Goal: Use online tool/utility

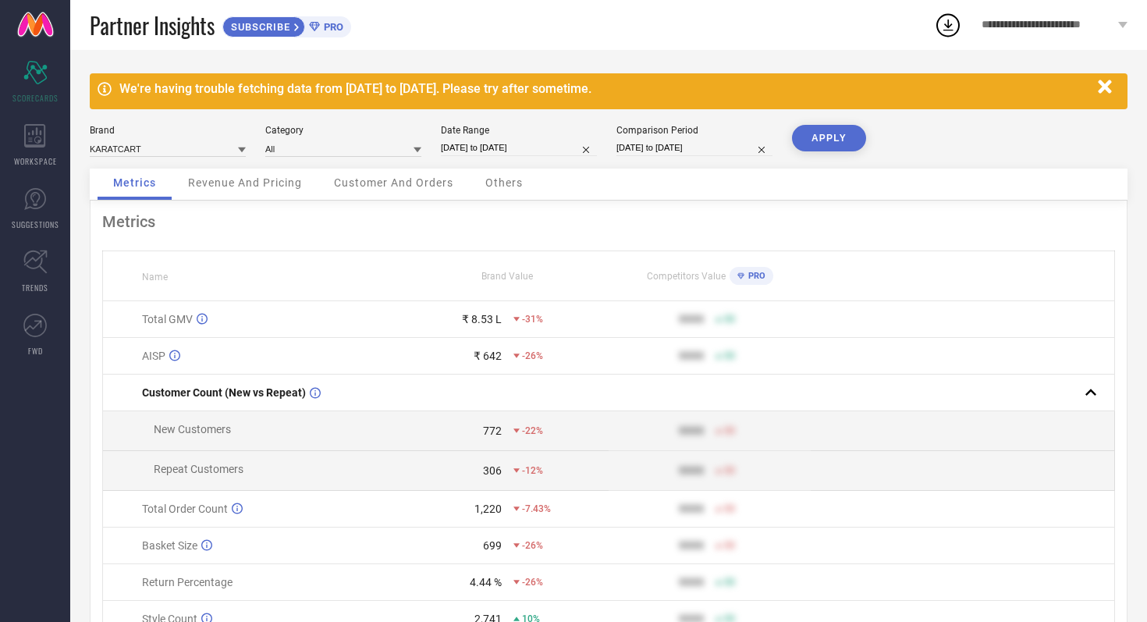
click at [497, 183] on span "Others" at bounding box center [503, 182] width 37 height 12
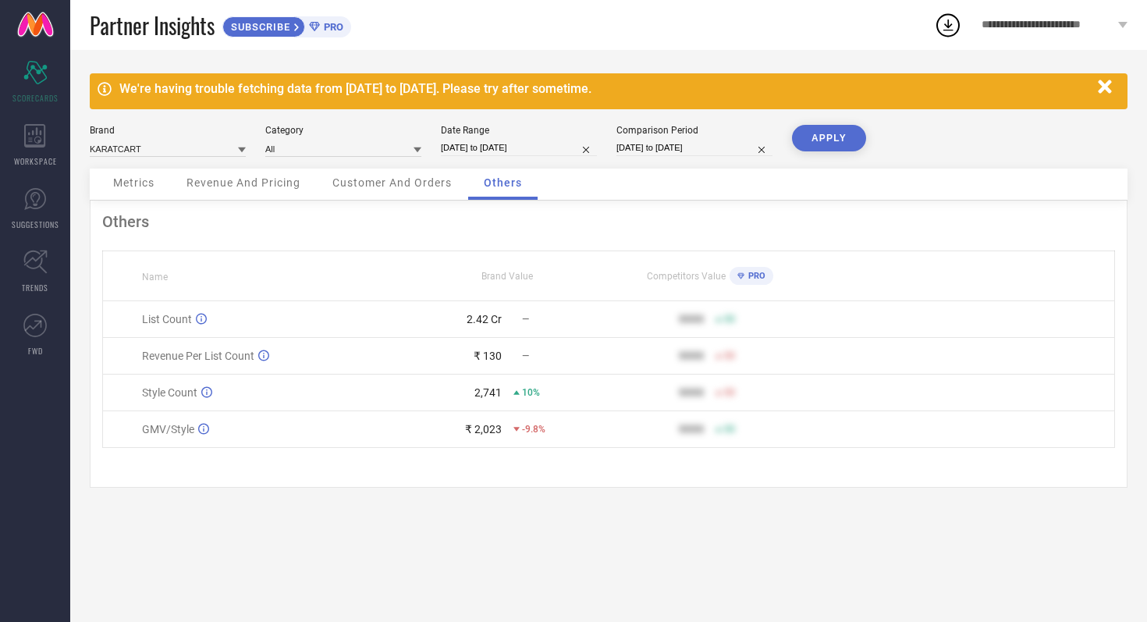
select select "8"
select select "2025"
select select "9"
select select "2025"
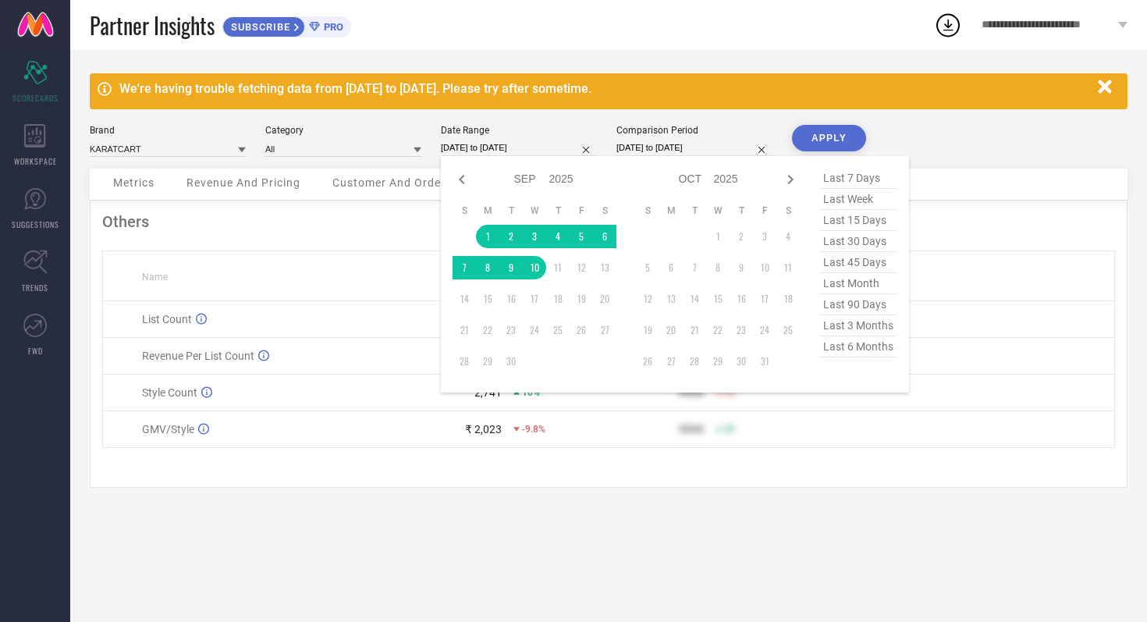
click at [549, 148] on input "[DATE] to [DATE]" at bounding box center [519, 148] width 156 height 16
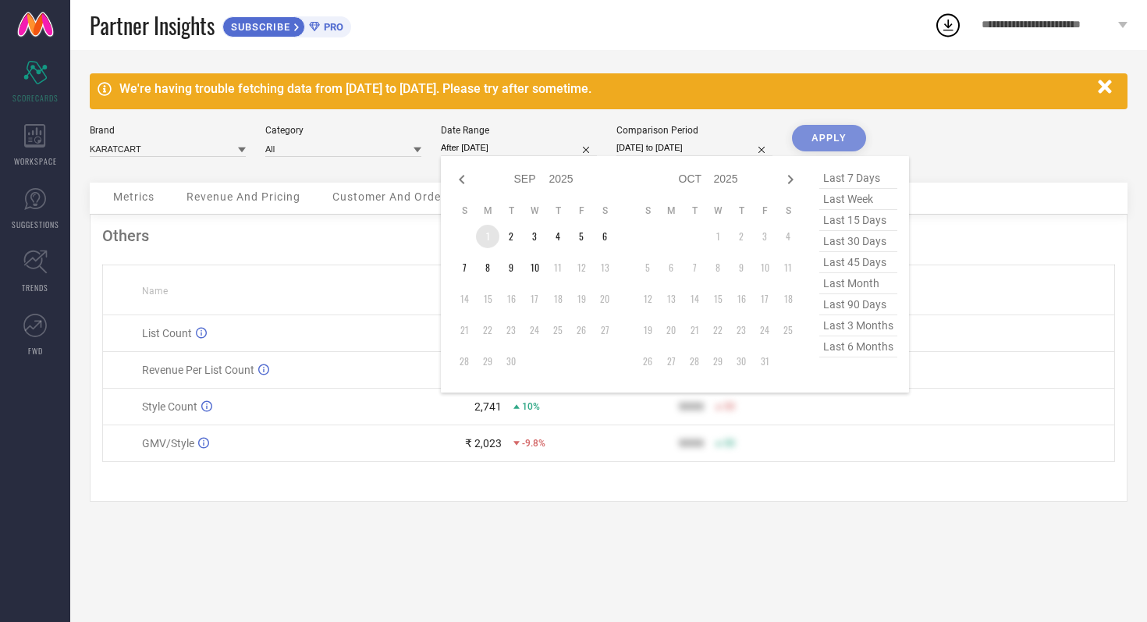
click at [482, 233] on td "1" at bounding box center [487, 236] width 23 height 23
type input "[DATE] to [DATE]"
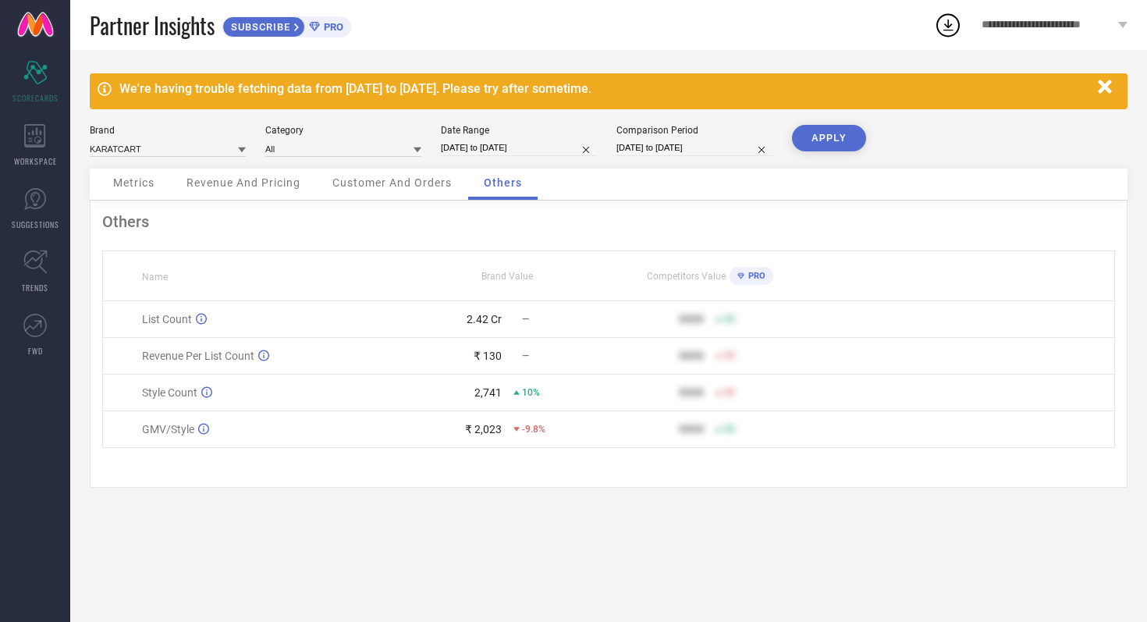
click at [835, 135] on button "APPLY" at bounding box center [829, 138] width 74 height 27
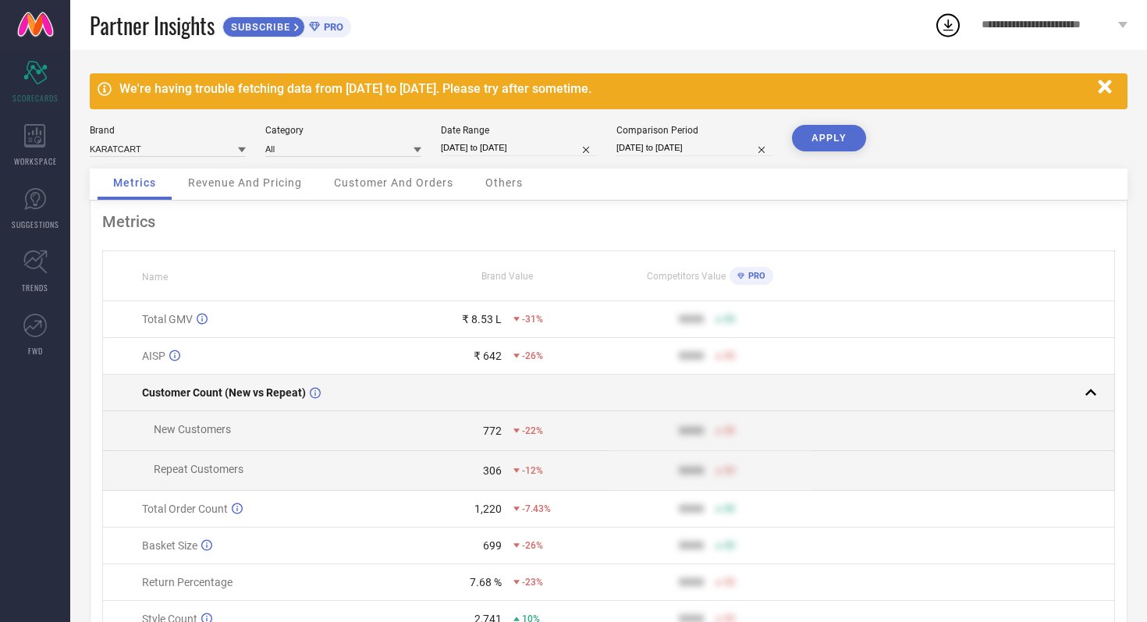
scroll to position [83, 0]
